Goal: Information Seeking & Learning: Understand process/instructions

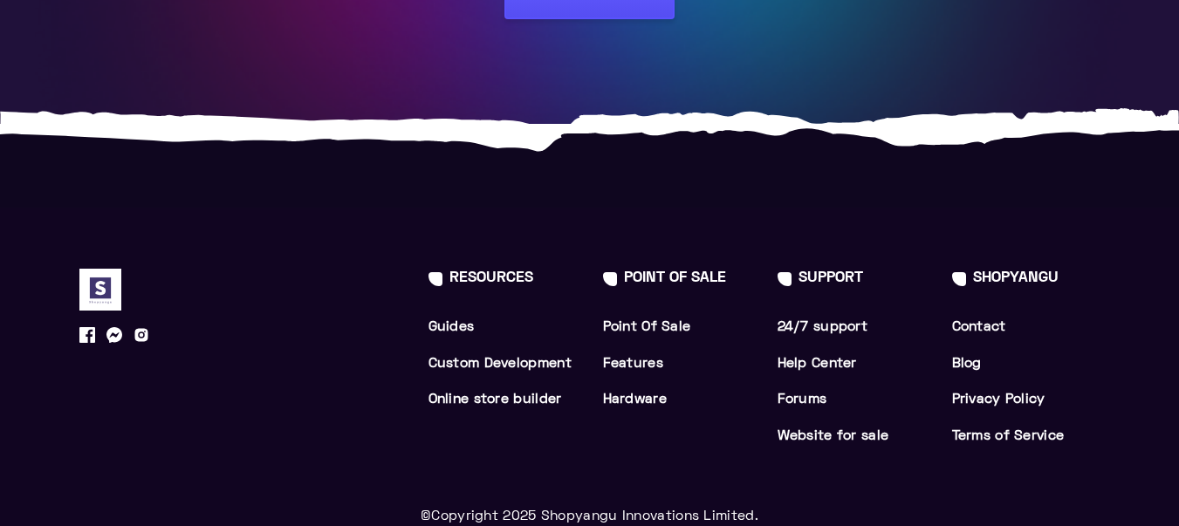
scroll to position [3712, 0]
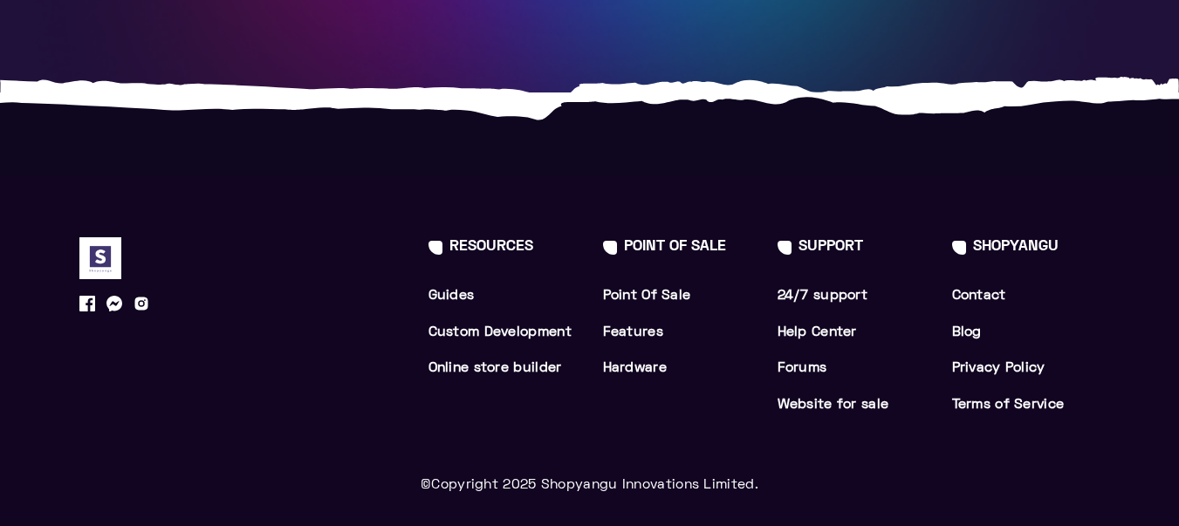
click at [810, 400] on link "Website for sale" at bounding box center [833, 405] width 112 height 12
click at [828, 394] on li "Website for sale" at bounding box center [851, 405] width 148 height 23
click at [831, 399] on link "Website for sale" at bounding box center [833, 405] width 112 height 12
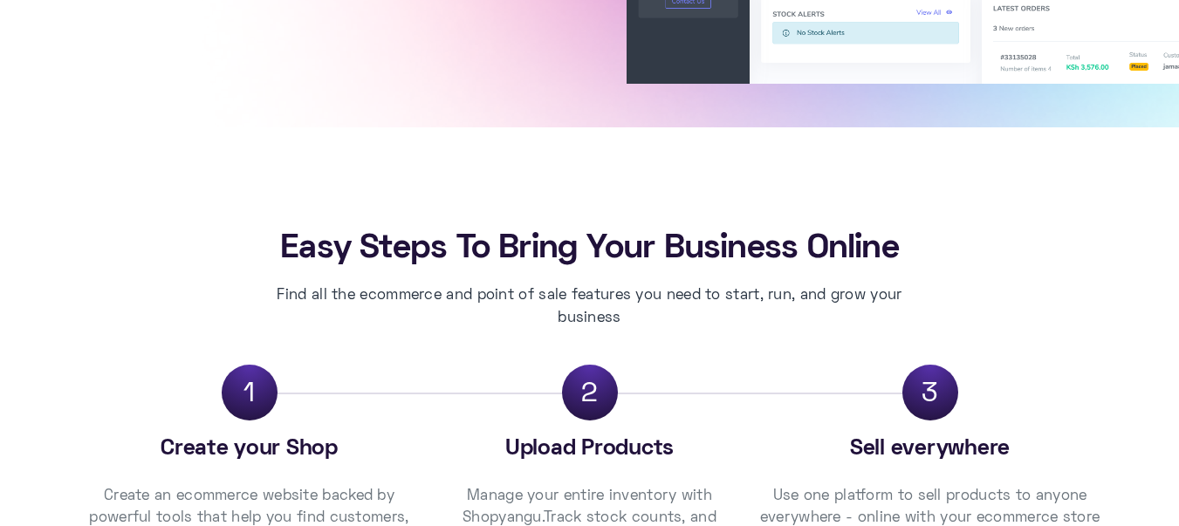
scroll to position [0, 0]
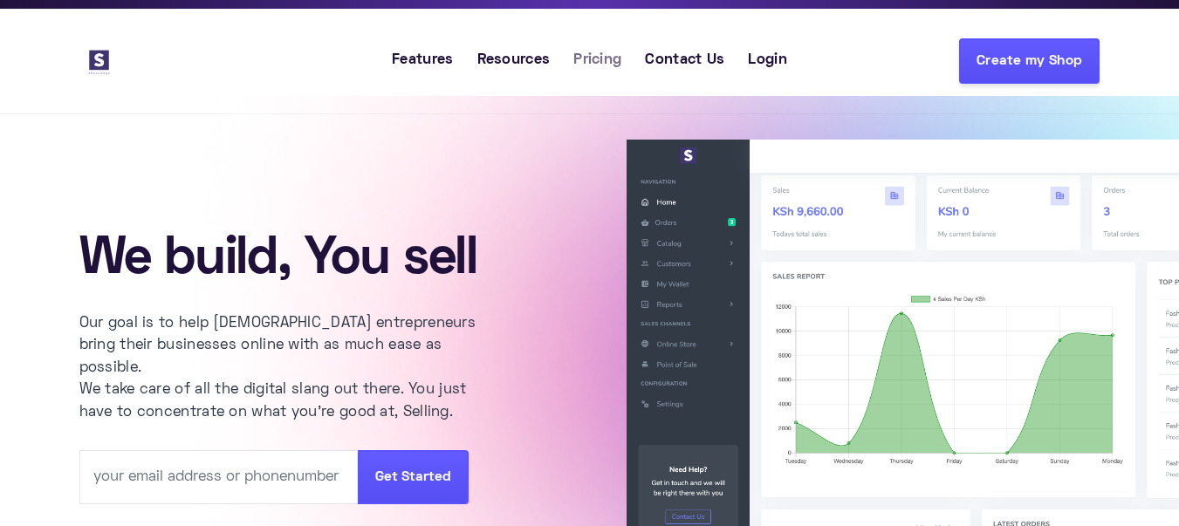
click at [598, 50] on span "Pricing" at bounding box center [597, 61] width 48 height 23
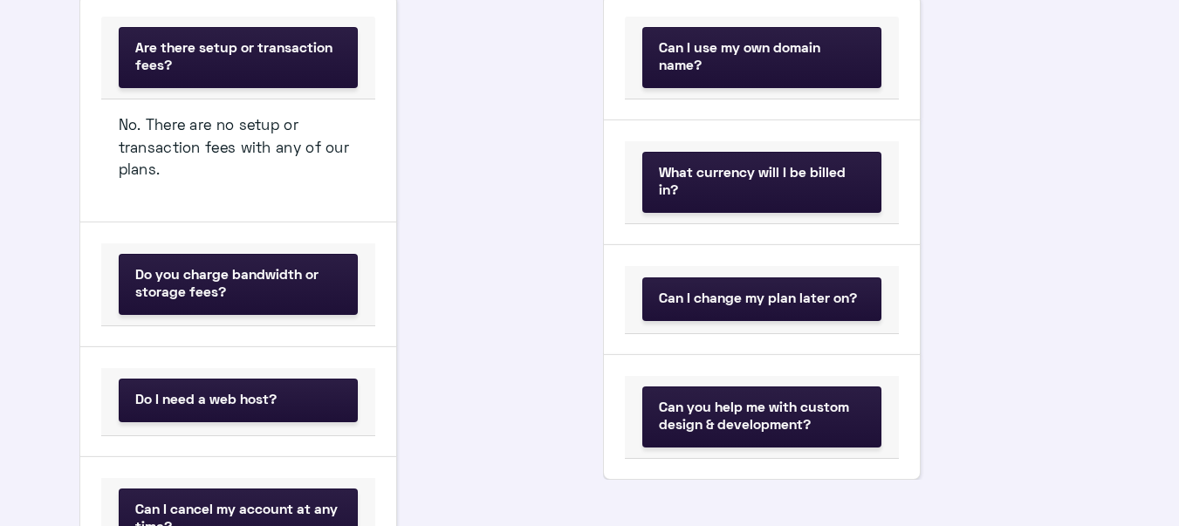
scroll to position [1345, 0]
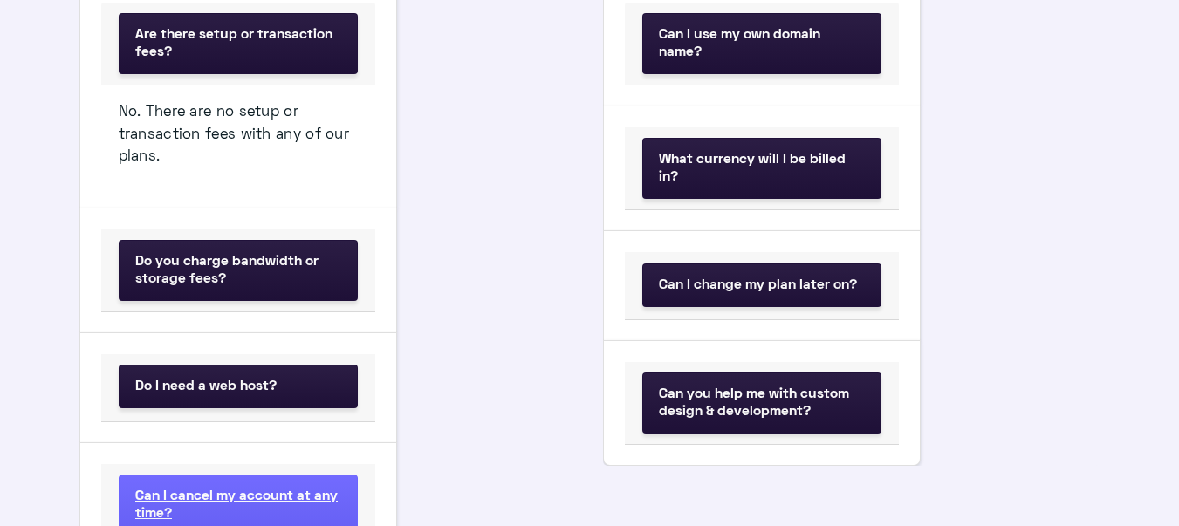
click at [358, 475] on button "Can I cancel my account at any time?" at bounding box center [238, 505] width 239 height 61
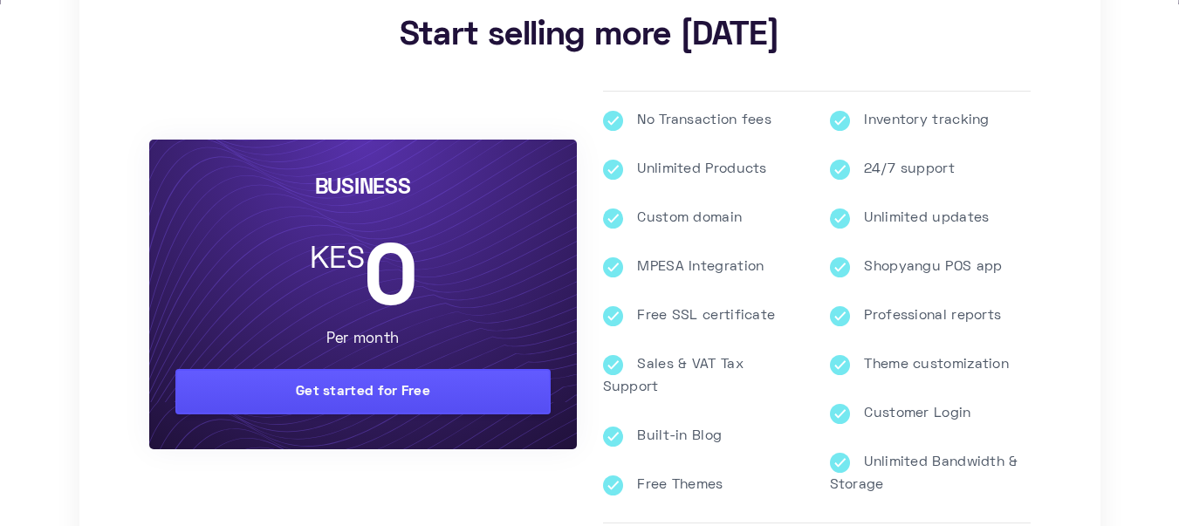
scroll to position [467, 0]
